Goal: Information Seeking & Learning: Understand process/instructions

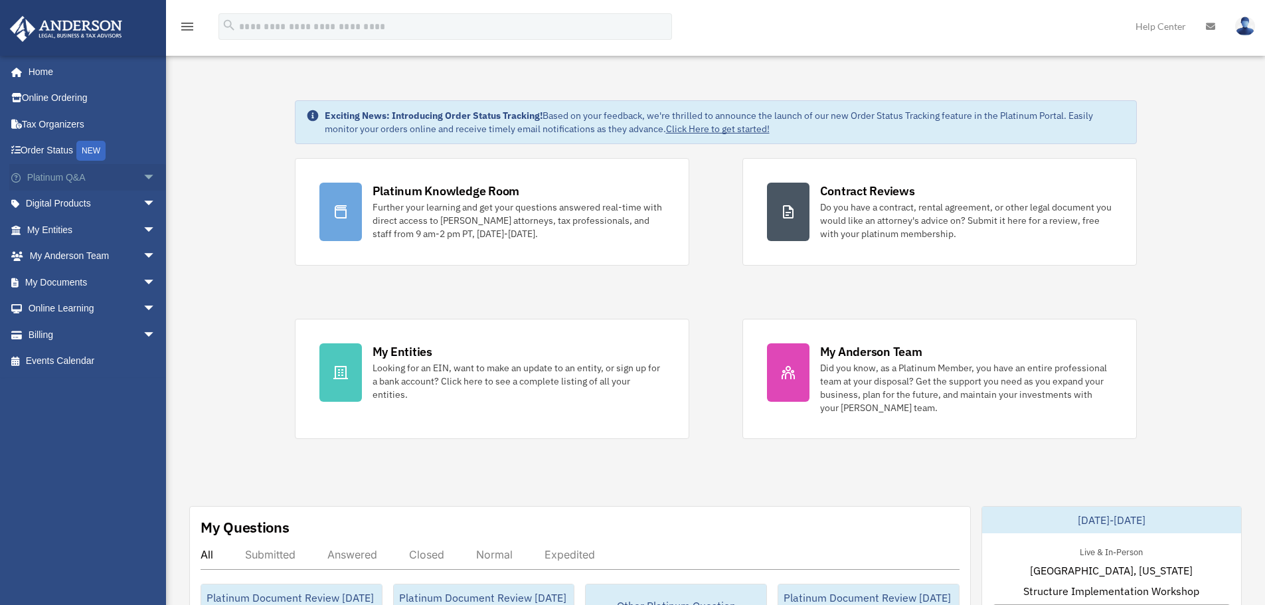
click at [143, 177] on span "arrow_drop_down" at bounding box center [156, 177] width 27 height 27
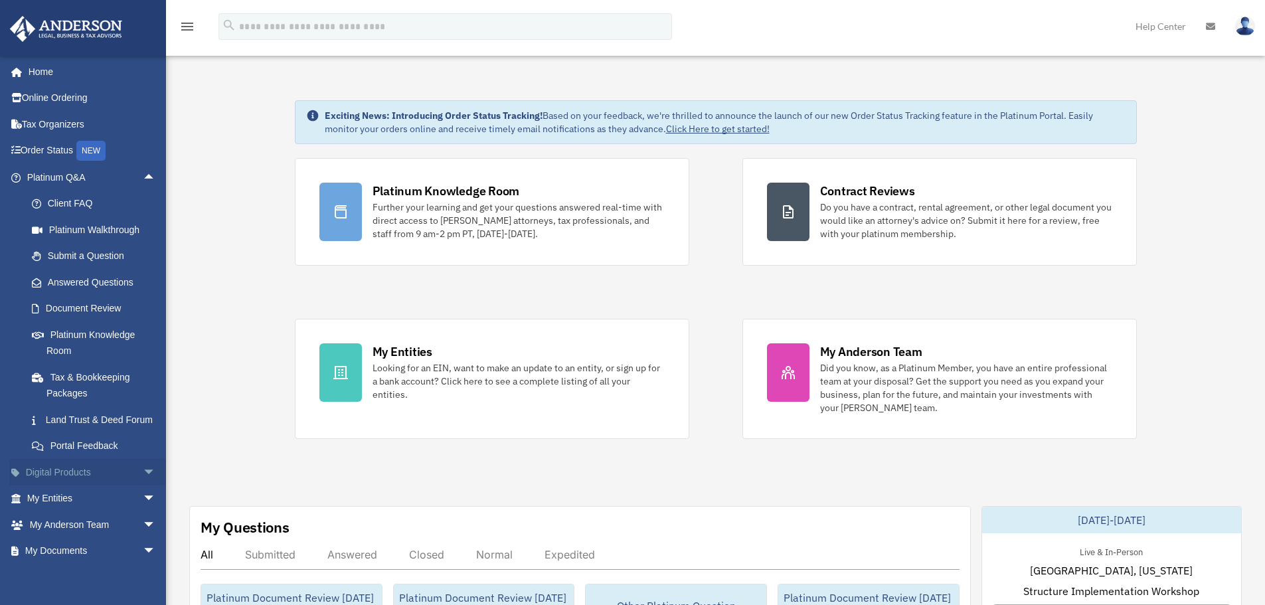
click at [143, 486] on span "arrow_drop_down" at bounding box center [156, 472] width 27 height 27
click at [143, 486] on span "arrow_drop_up" at bounding box center [156, 472] width 27 height 27
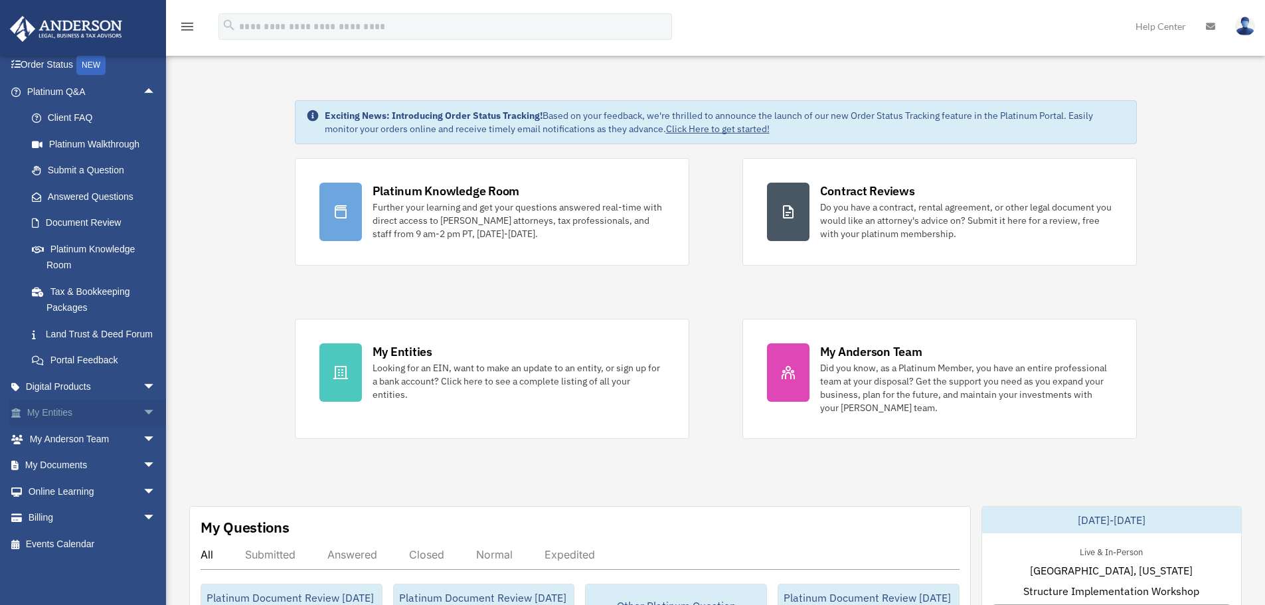
scroll to position [102, 0]
click at [143, 377] on span "arrow_drop_down" at bounding box center [156, 386] width 27 height 27
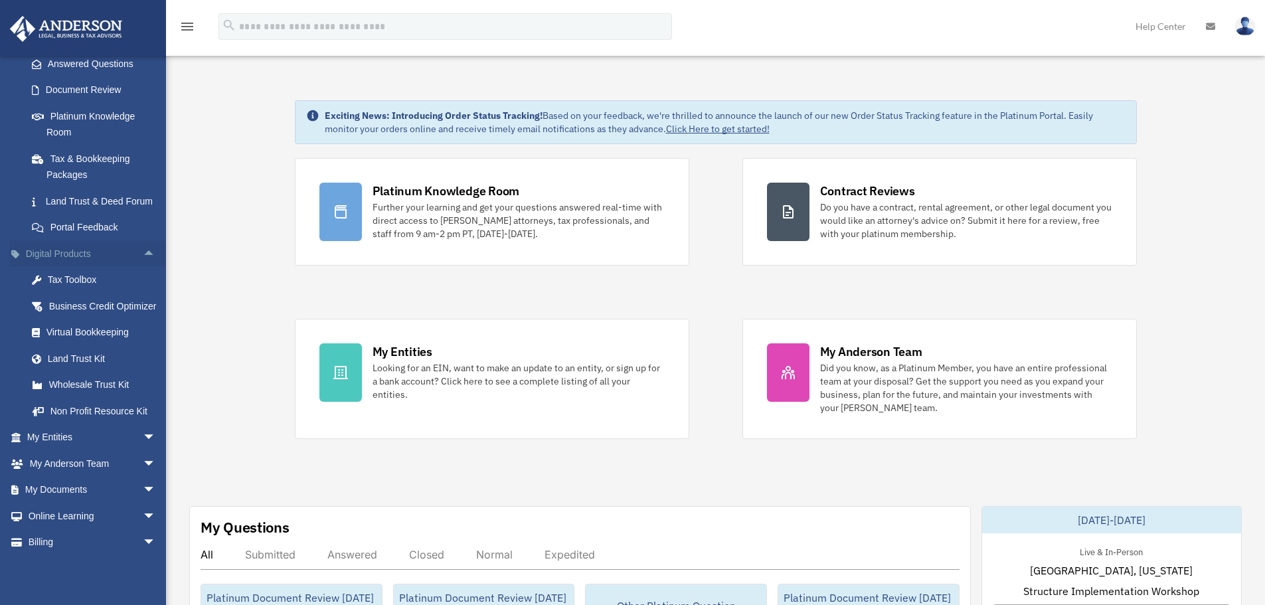
scroll to position [234, 0]
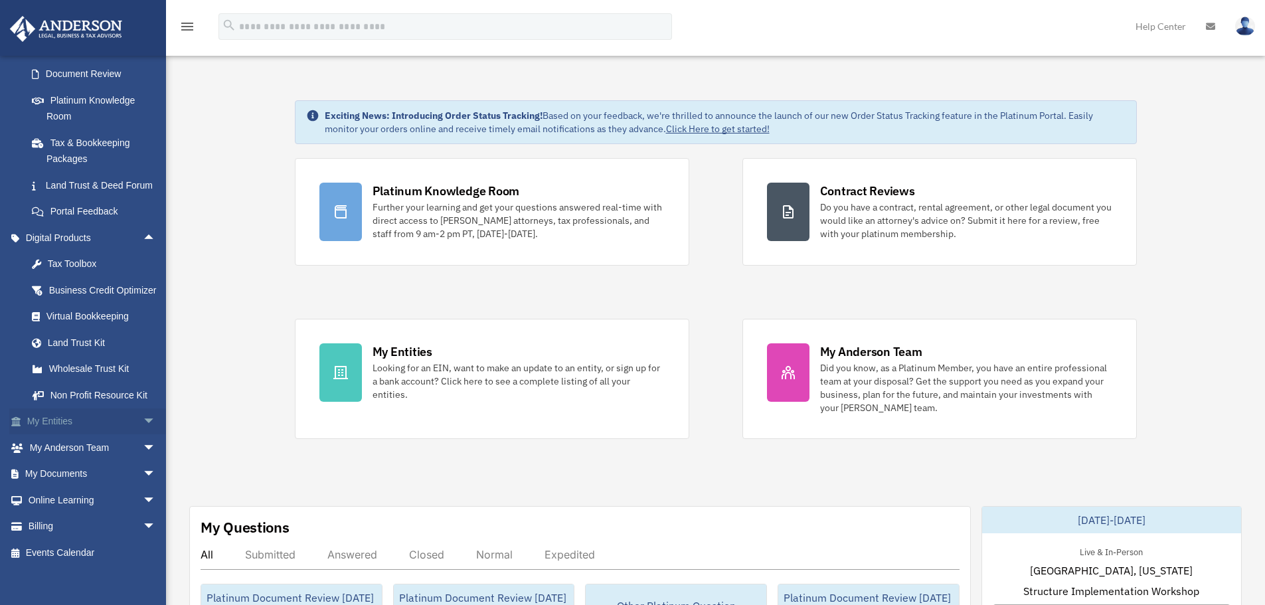
click at [143, 436] on span "arrow_drop_down" at bounding box center [156, 421] width 27 height 27
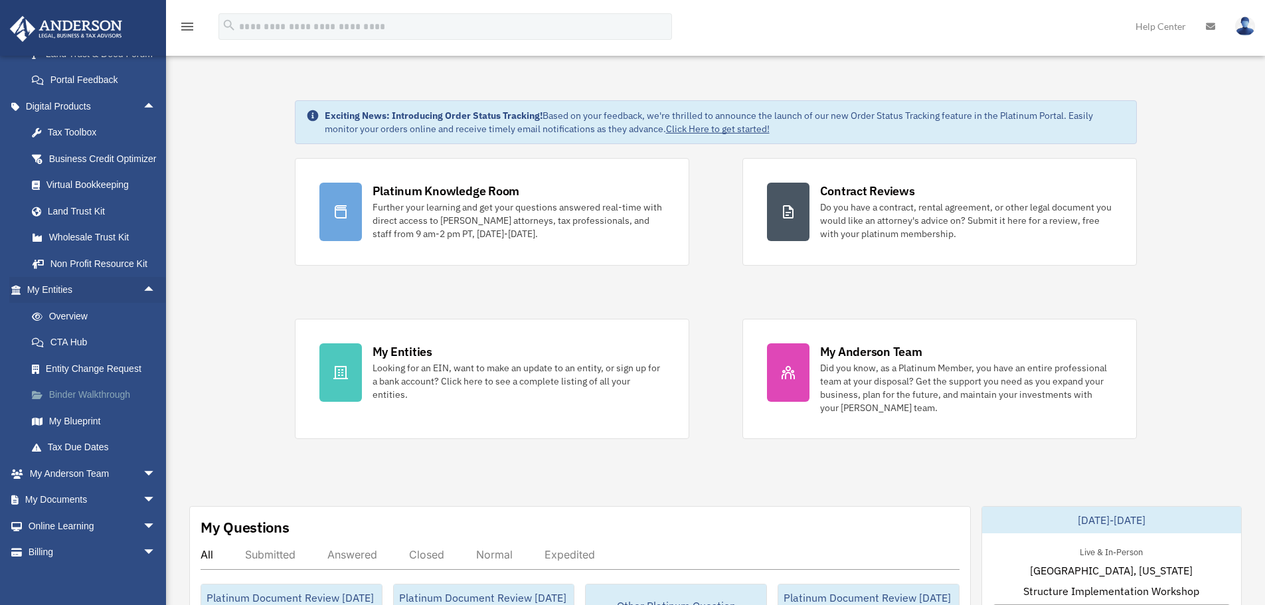
scroll to position [367, 0]
click at [75, 407] on link "Binder Walkthrough" at bounding box center [97, 394] width 157 height 27
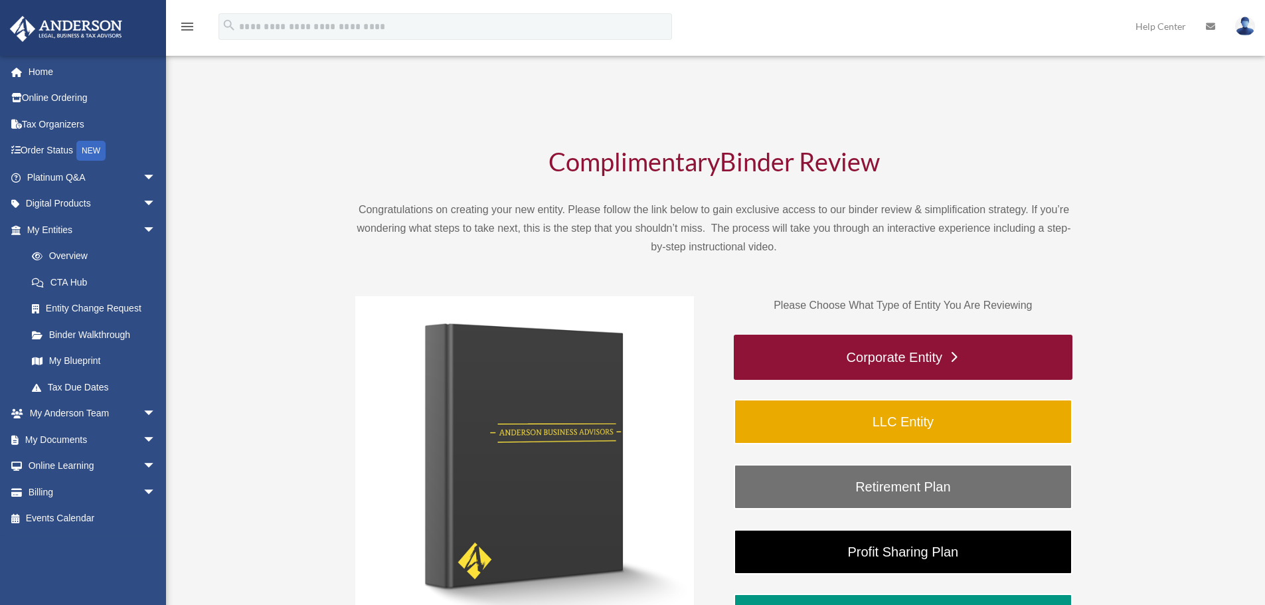
scroll to position [199, 0]
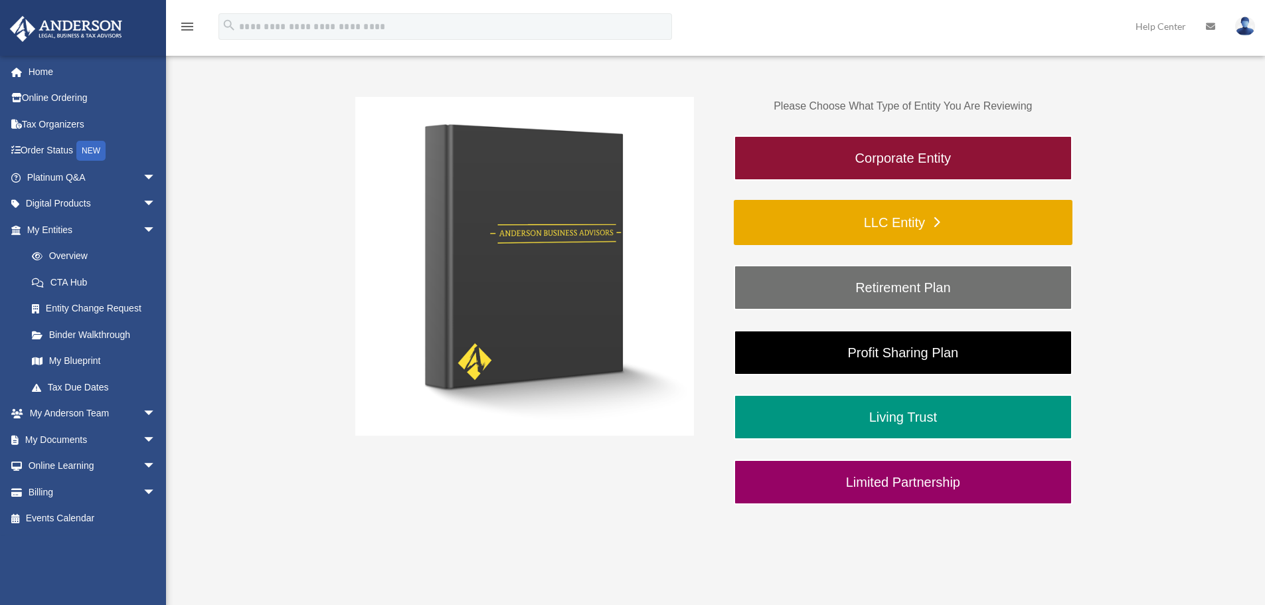
click at [824, 216] on link "LLC Entity" at bounding box center [903, 222] width 339 height 45
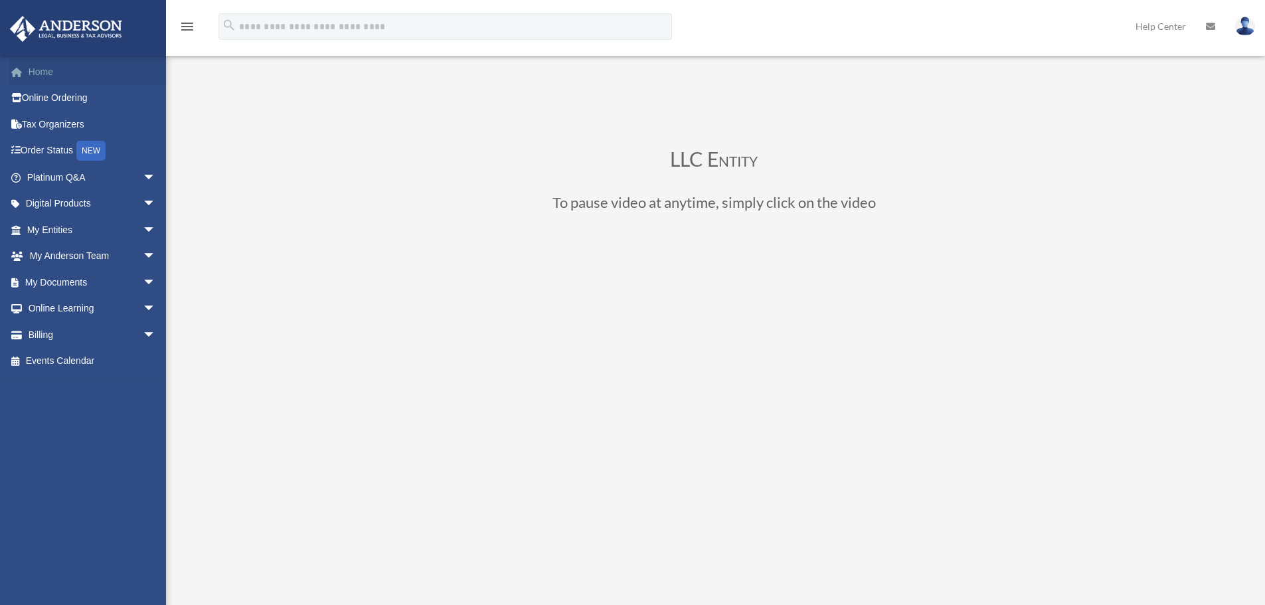
click at [36, 67] on link "Home" at bounding box center [92, 71] width 167 height 27
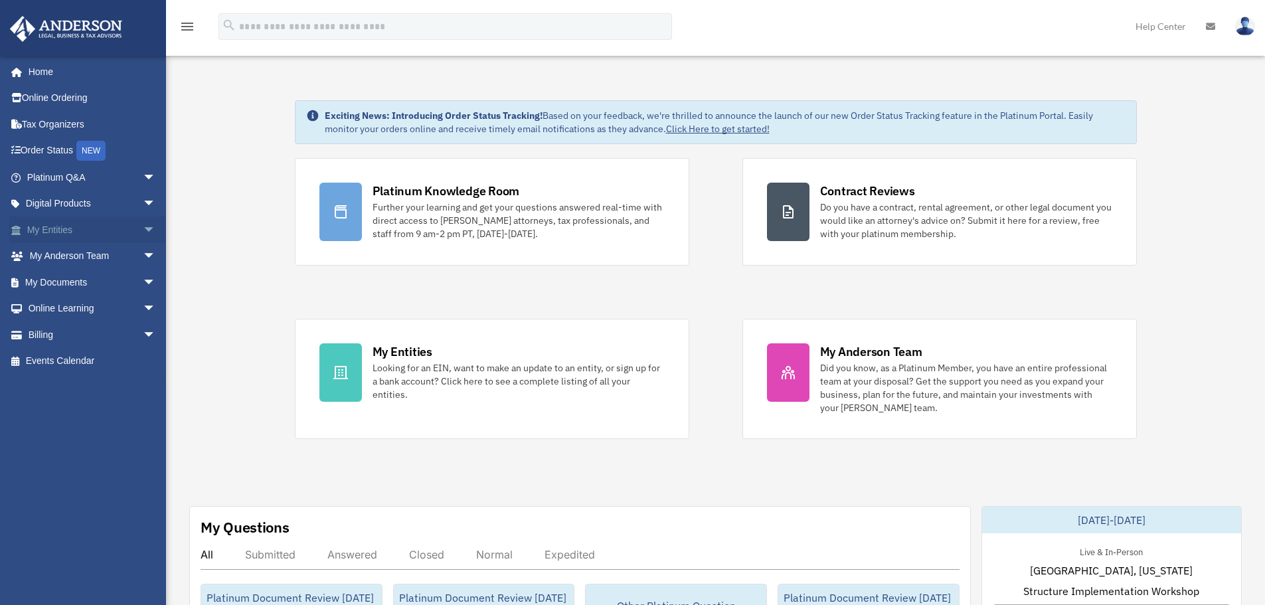
click at [143, 230] on span "arrow_drop_down" at bounding box center [156, 230] width 27 height 27
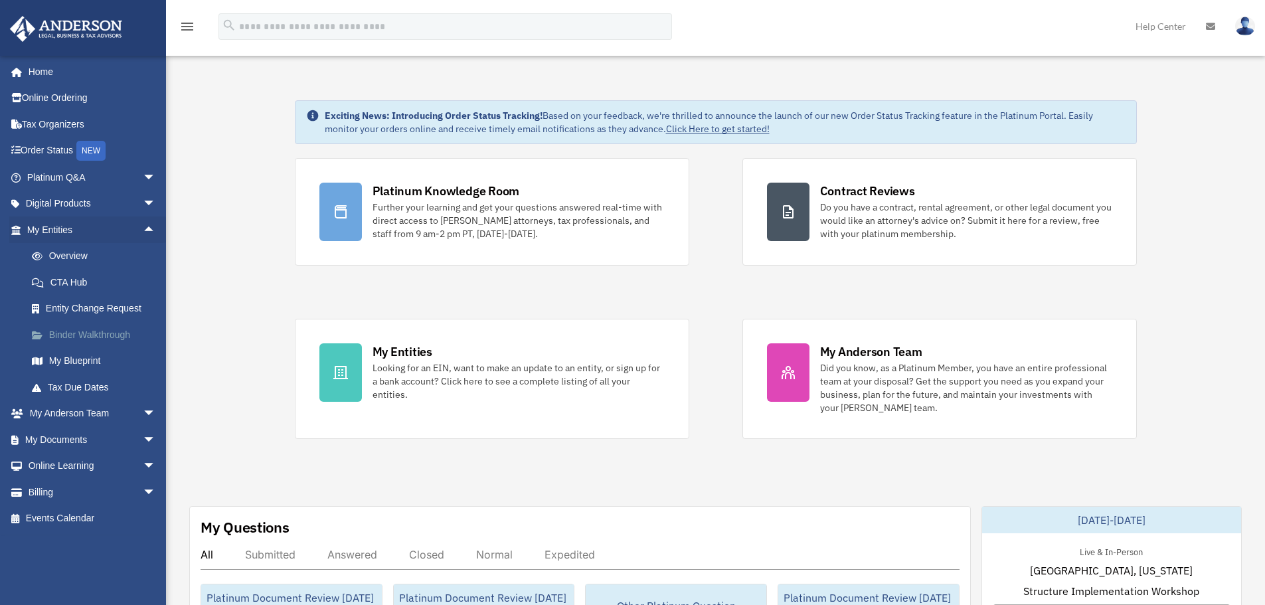
click at [90, 329] on link "Binder Walkthrough" at bounding box center [97, 334] width 157 height 27
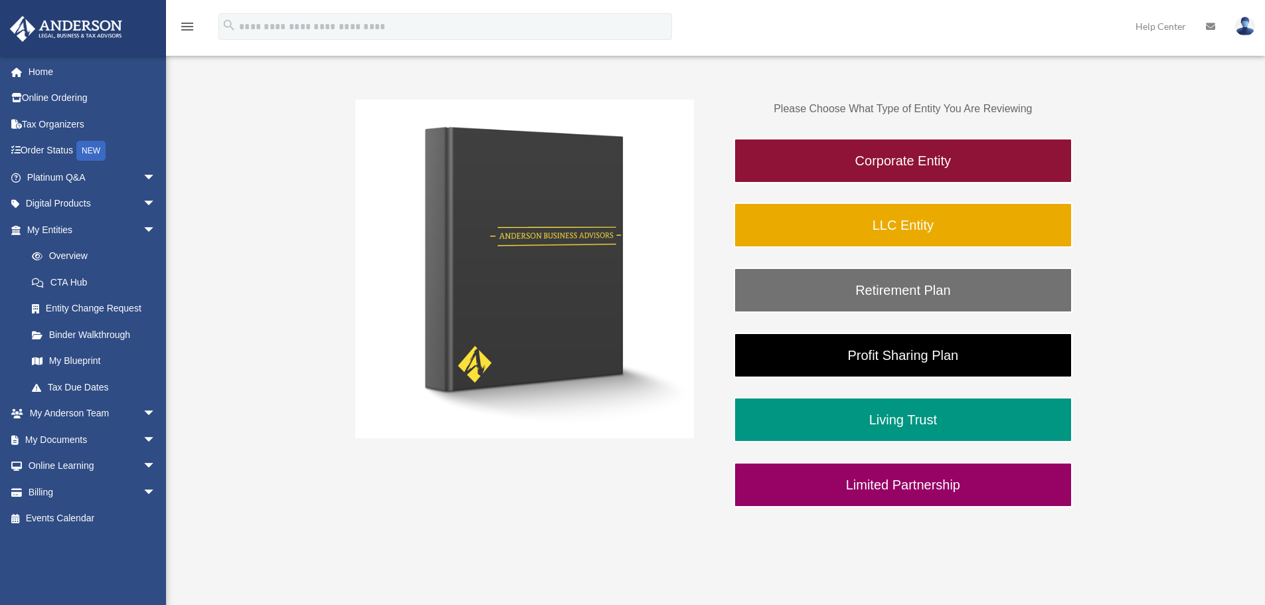
scroll to position [199, 0]
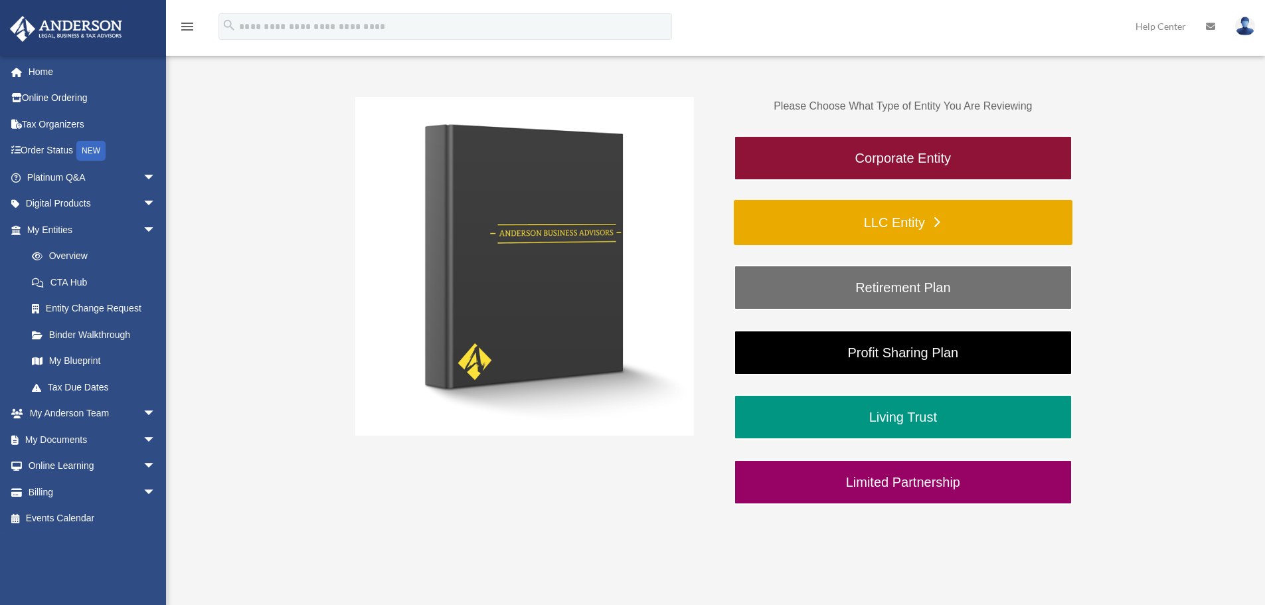
click at [916, 213] on link "LLC Entity" at bounding box center [903, 222] width 339 height 45
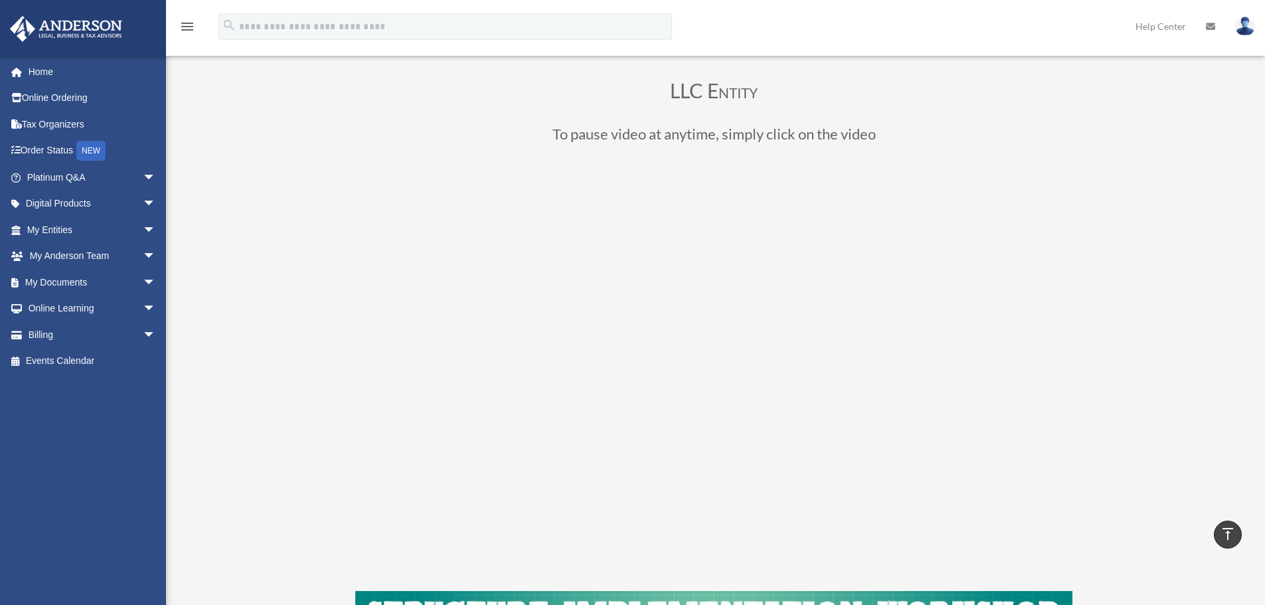
scroll to position [66, 0]
